Goal: Task Accomplishment & Management: Manage account settings

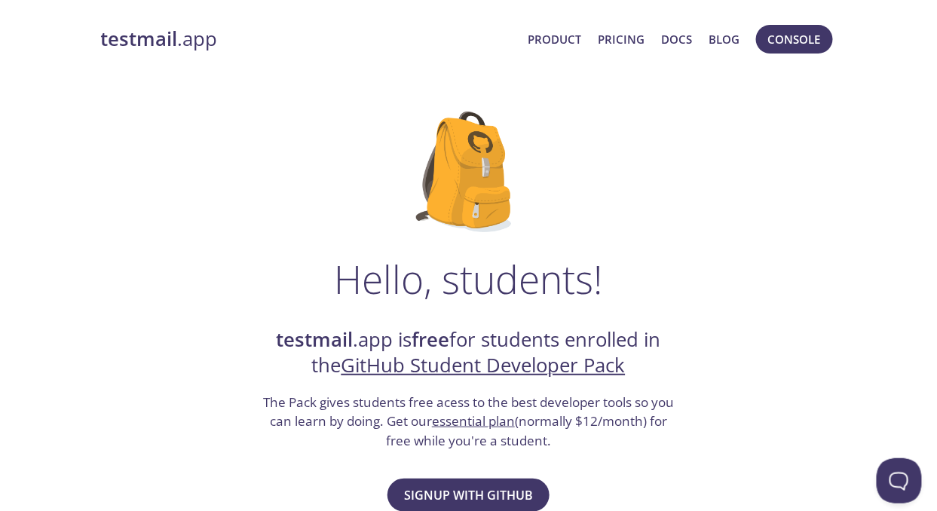
drag, startPoint x: 896, startPoint y: 0, endPoint x: 312, endPoint y: 115, distance: 595.1
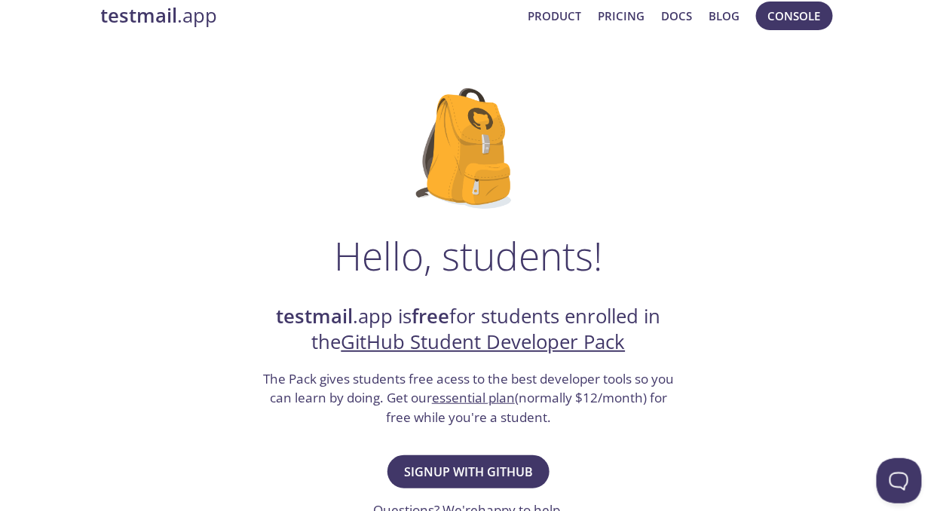
scroll to position [61, 0]
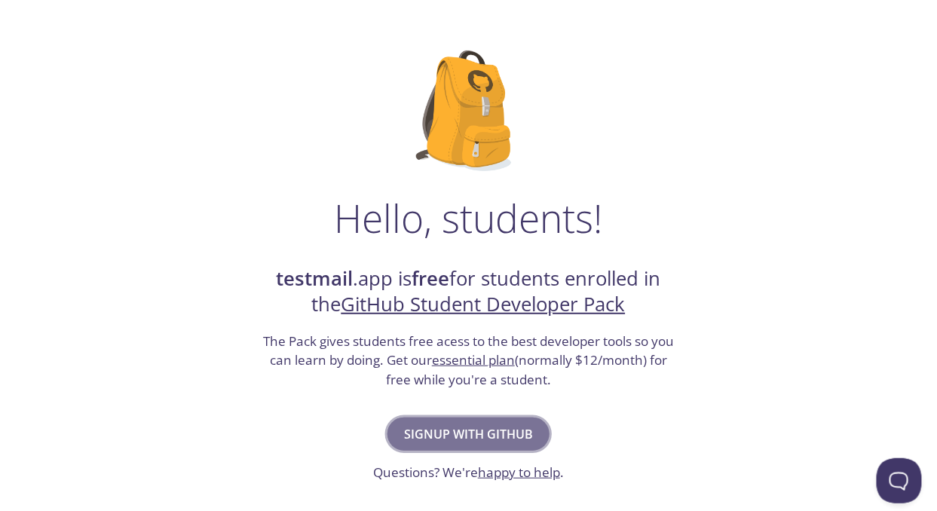
click at [461, 437] on span "Signup with GitHub" at bounding box center [468, 433] width 129 height 21
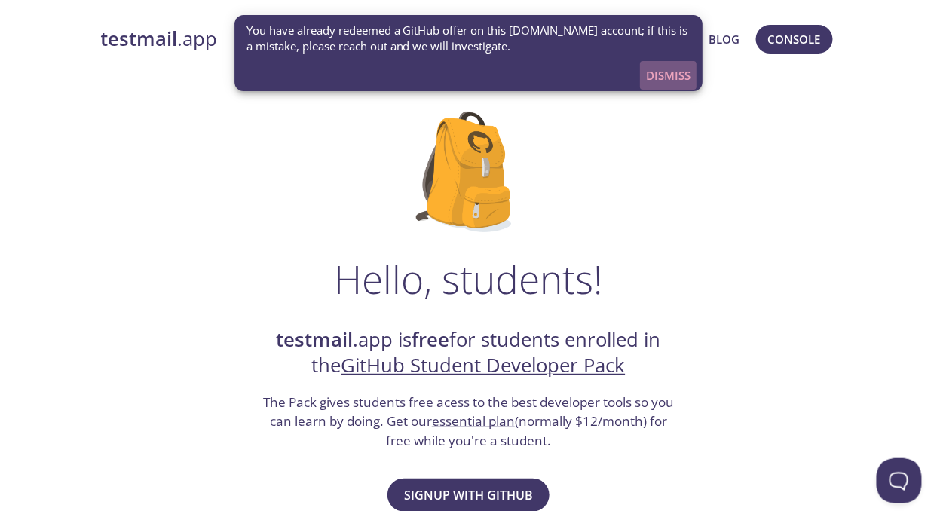
click at [663, 76] on span "Dismiss" at bounding box center [668, 76] width 44 height 20
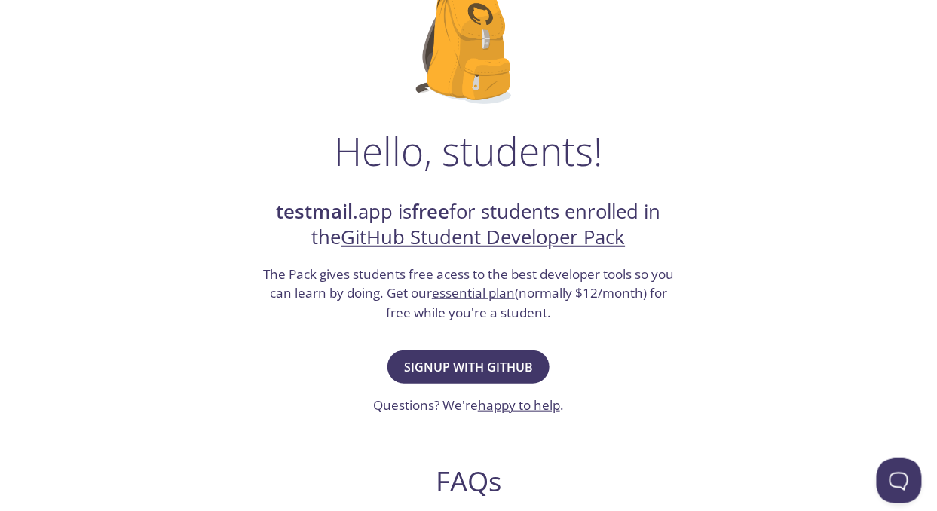
scroll to position [88, 0]
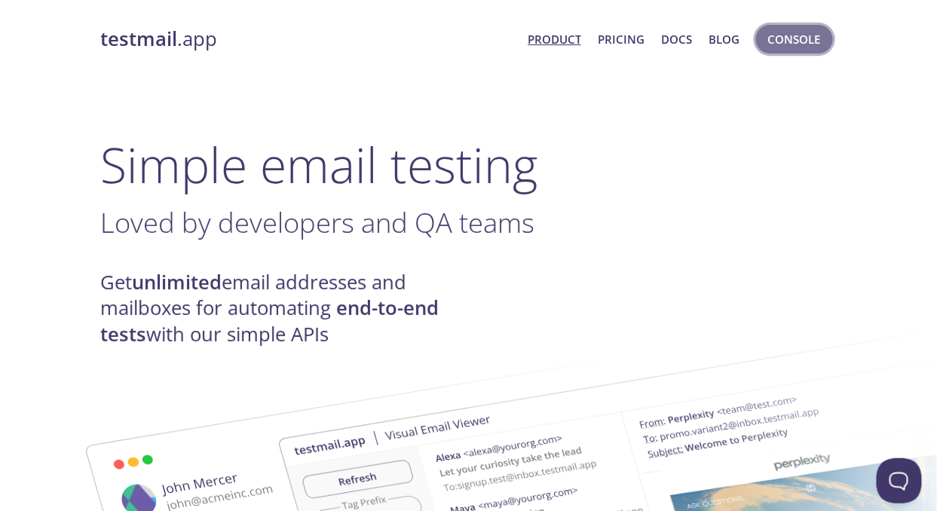
click at [783, 44] on span "Console" at bounding box center [794, 39] width 53 height 20
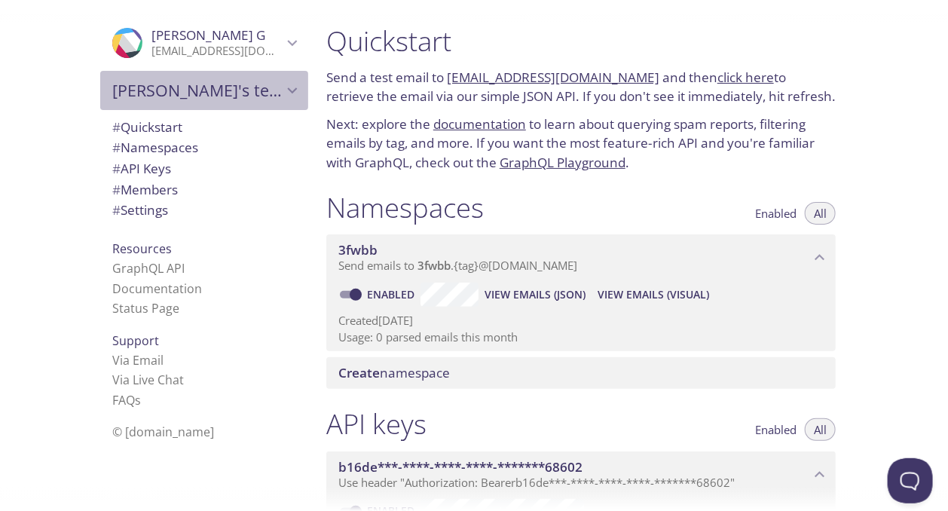
click at [283, 93] on icon "Vignesh's team" at bounding box center [293, 91] width 20 height 20
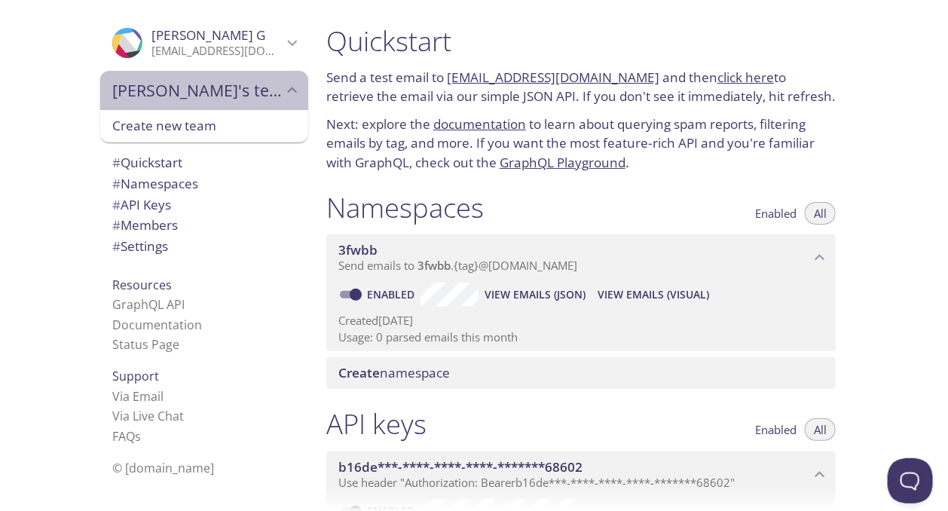
click at [283, 93] on icon "Vignesh's team" at bounding box center [293, 91] width 20 height 20
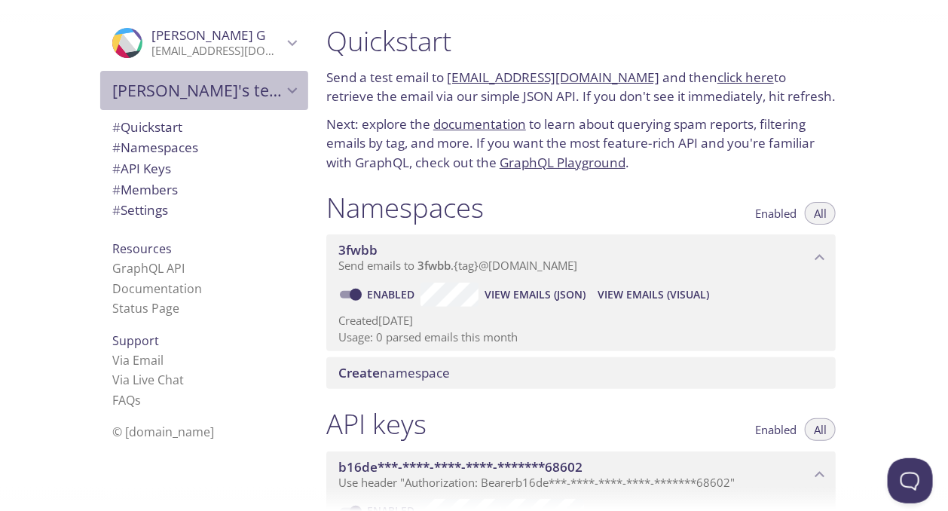
click at [257, 97] on span "[PERSON_NAME]'s team" at bounding box center [197, 90] width 170 height 21
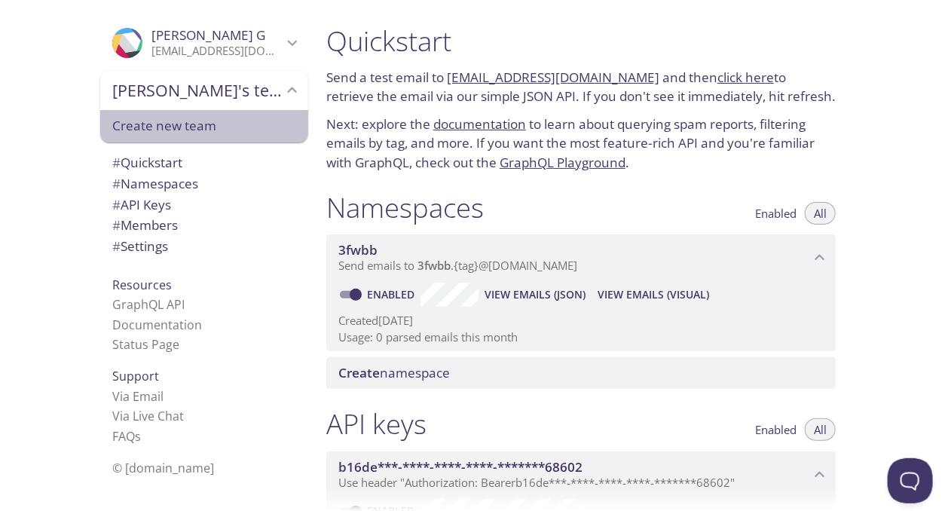
click at [151, 126] on span "Create new team" at bounding box center [204, 126] width 184 height 20
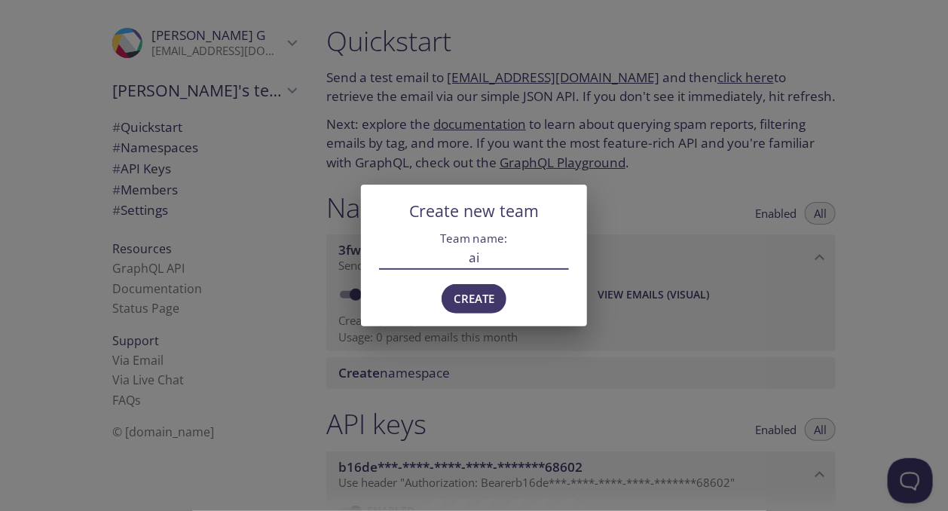
type input "a"
type input "portfolio"
click at [485, 295] on span "Create" at bounding box center [474, 299] width 41 height 20
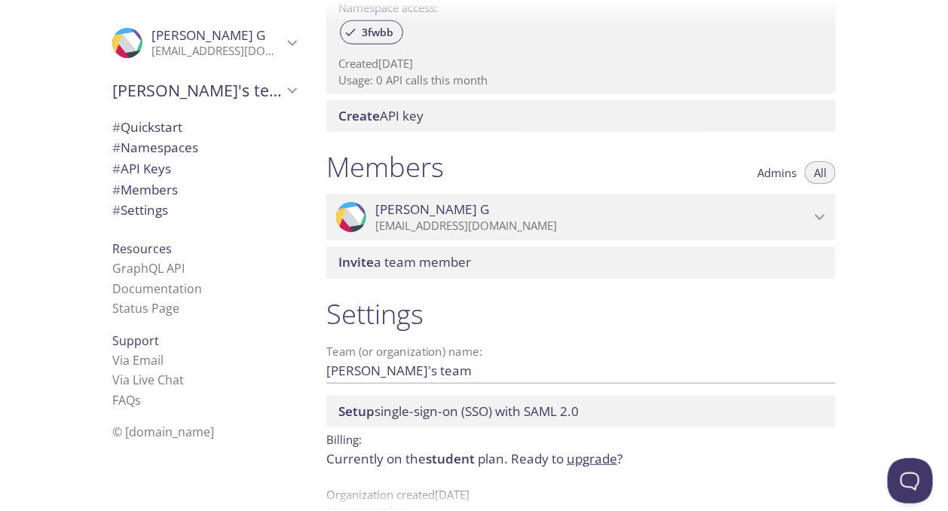
scroll to position [560, 0]
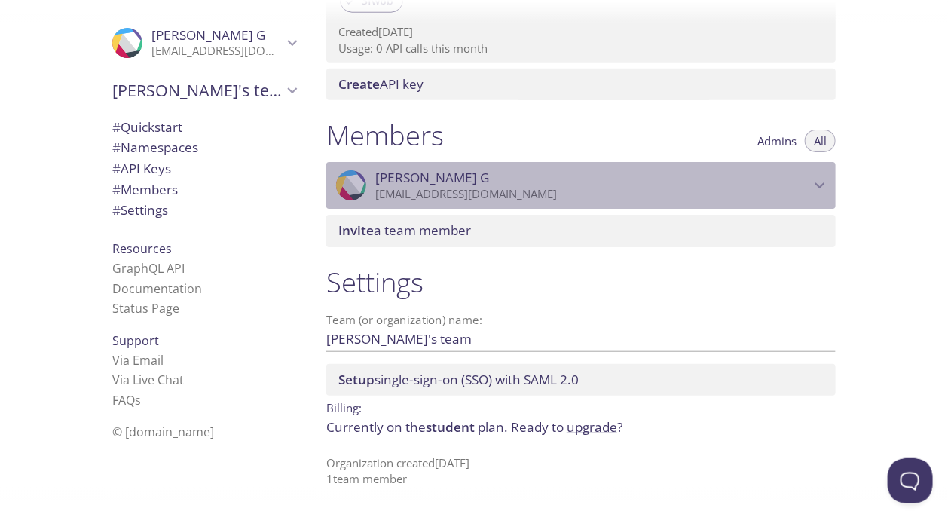
click at [812, 180] on icon "Vignesh G" at bounding box center [820, 186] width 20 height 20
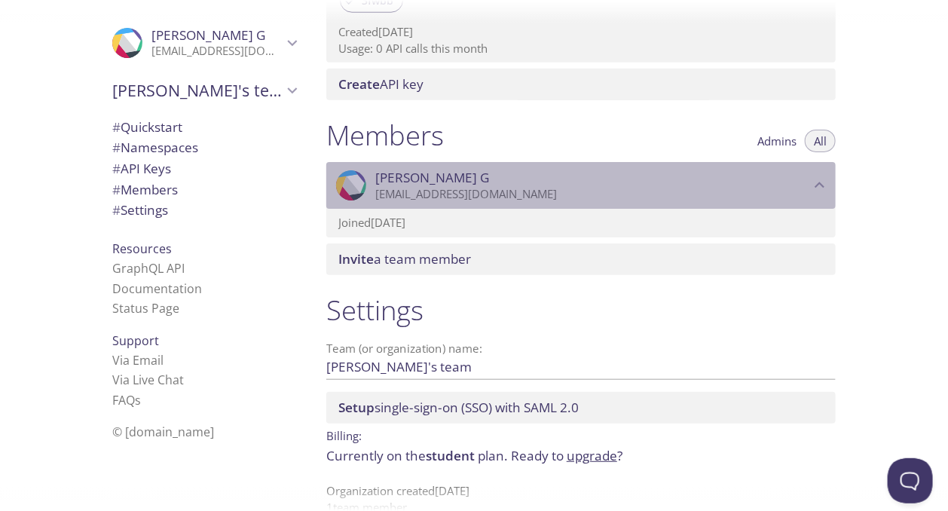
click at [812, 180] on icon "Vignesh G" at bounding box center [820, 186] width 20 height 20
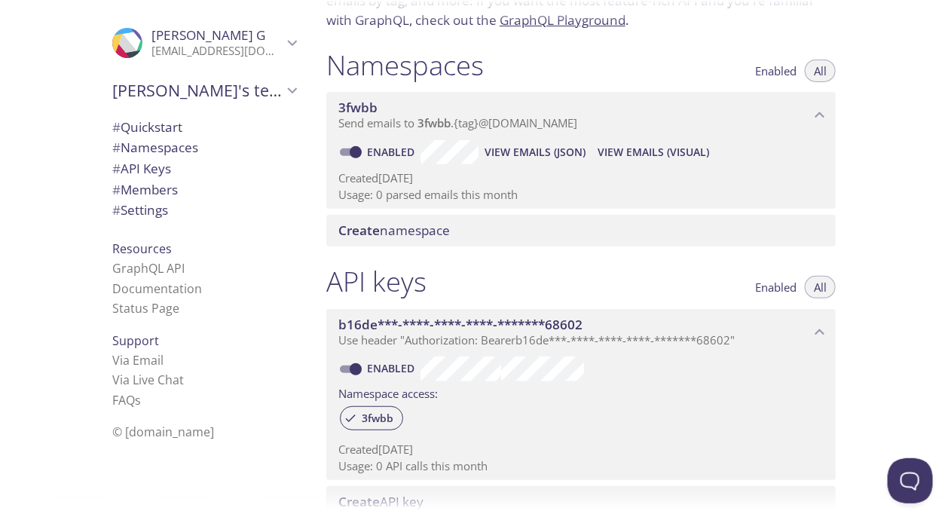
scroll to position [143, 0]
click at [642, 156] on span "View Emails (Visual)" at bounding box center [653, 151] width 112 height 18
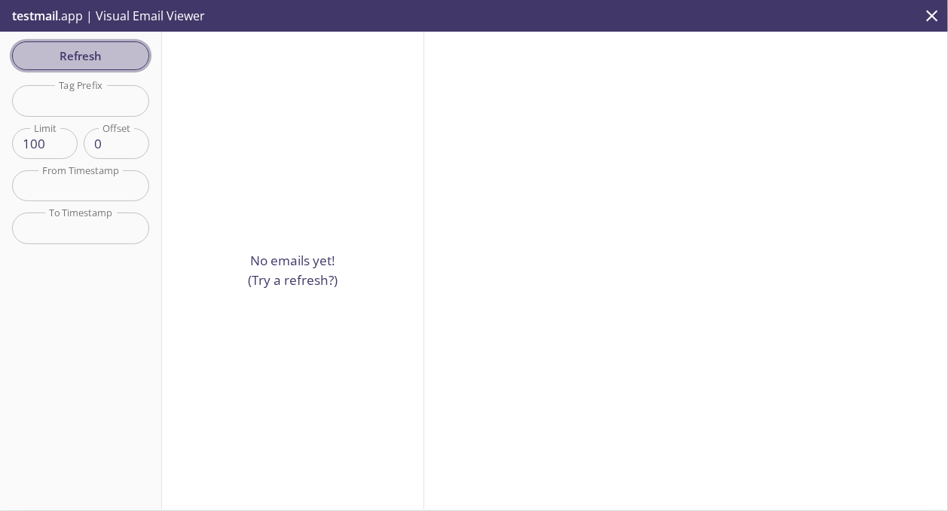
click at [80, 50] on span "Refresh" at bounding box center [80, 56] width 113 height 20
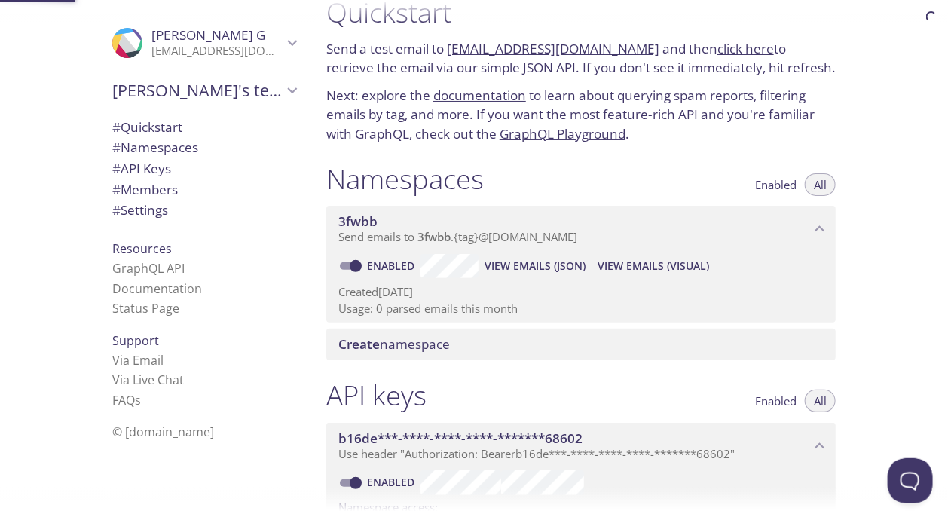
scroll to position [23, 0]
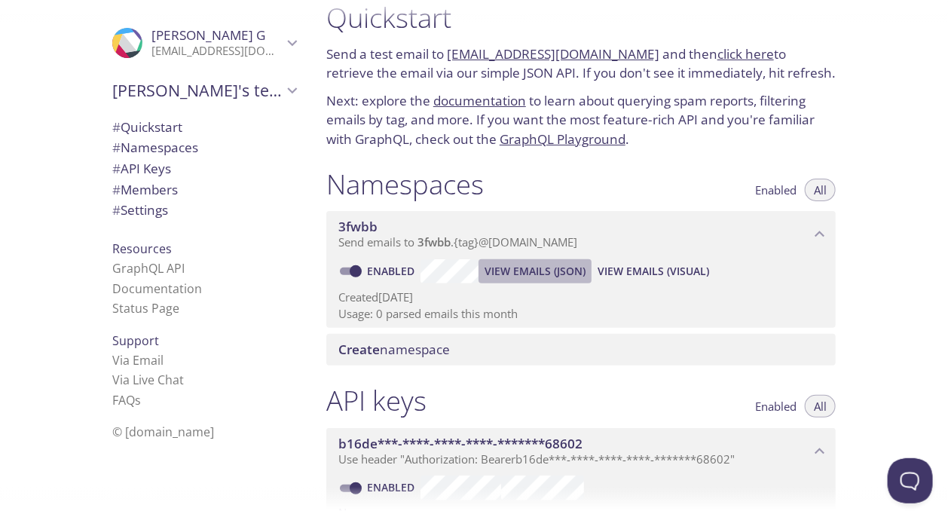
click at [547, 267] on span "View Emails (JSON)" at bounding box center [534, 271] width 101 height 18
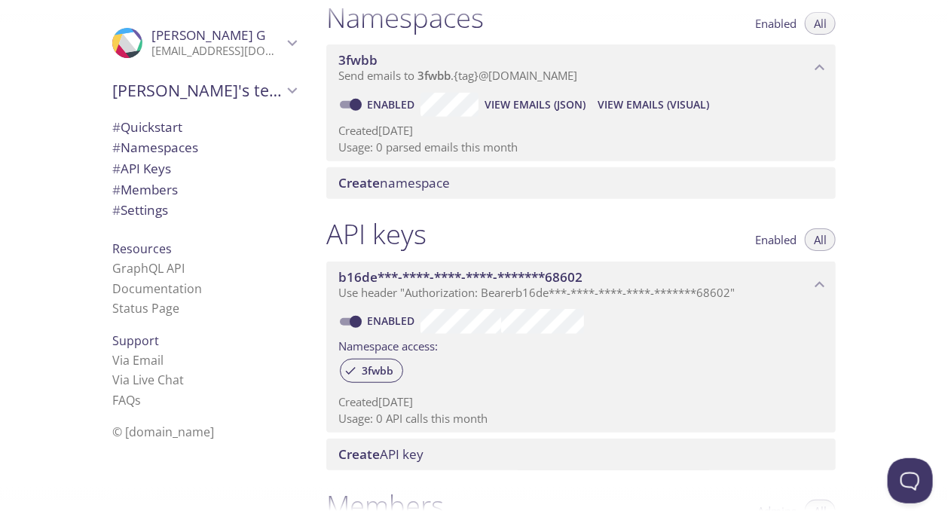
scroll to position [191, 0]
drag, startPoint x: 394, startPoint y: 371, endPoint x: 358, endPoint y: 370, distance: 36.2
click at [358, 370] on span "3fwbb" at bounding box center [378, 370] width 50 height 14
click at [353, 368] on span "3fwbb" at bounding box center [378, 370] width 50 height 14
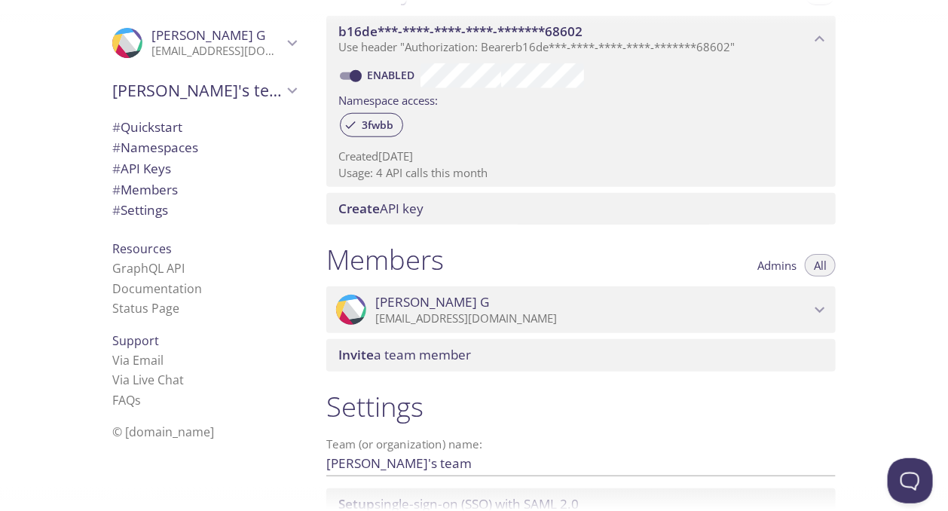
scroll to position [409, 0]
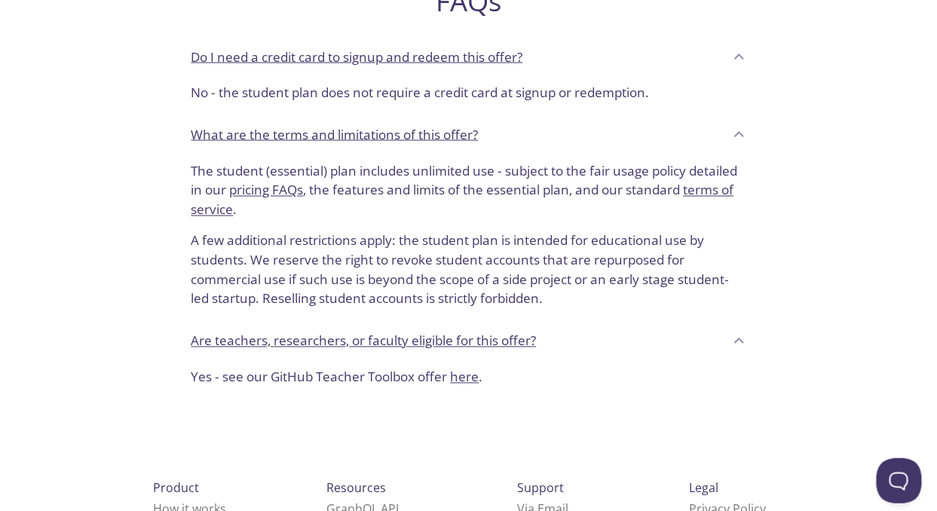
scroll to position [701, 0]
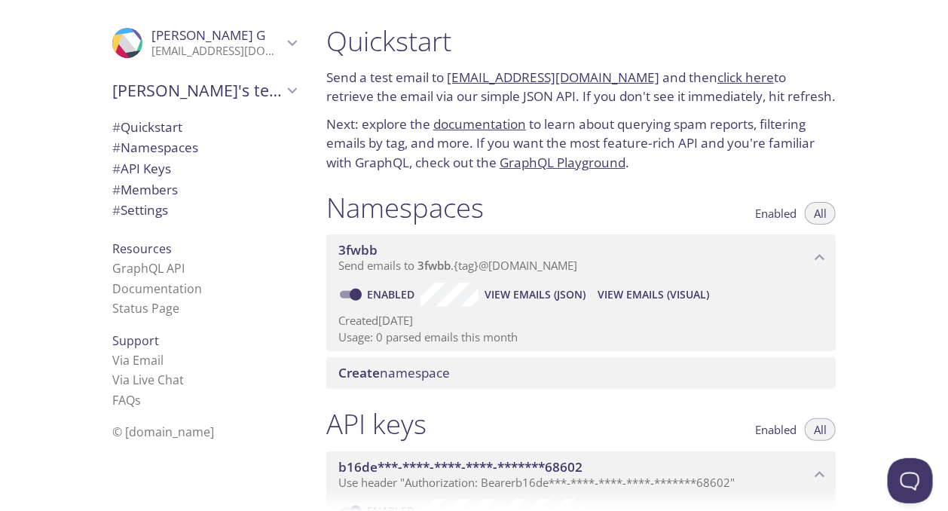
scroll to position [226, 0]
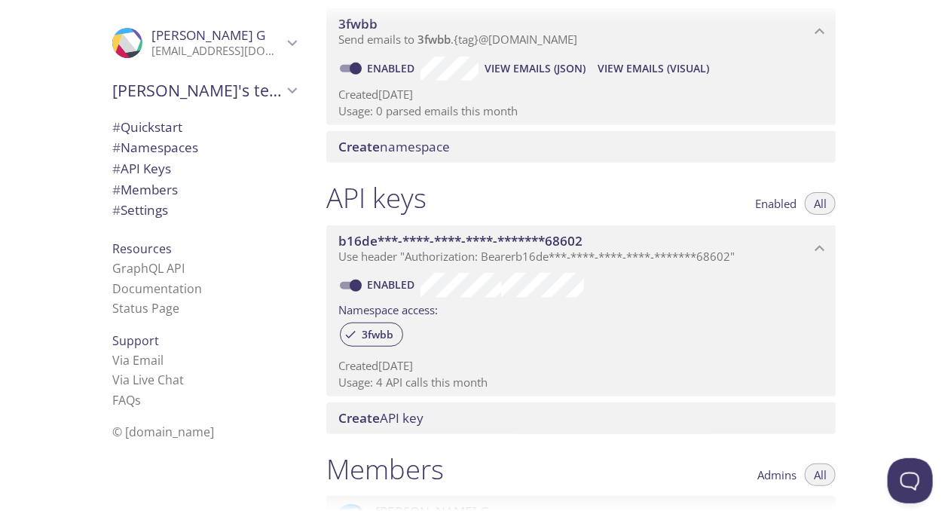
click at [152, 151] on span "# Namespaces" at bounding box center [155, 147] width 86 height 17
